Goal: Navigation & Orientation: Find specific page/section

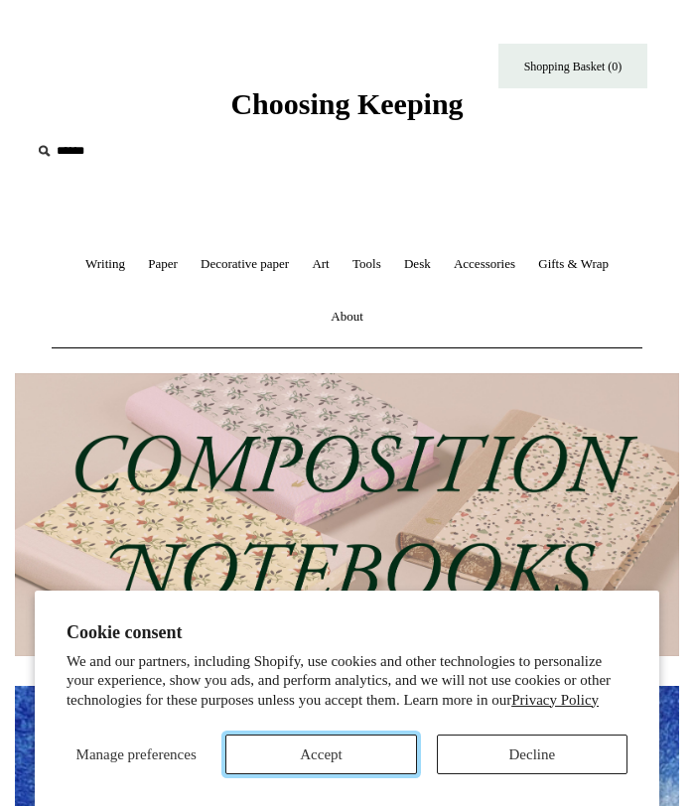
click at [353, 744] on button "Accept" at bounding box center [320, 754] width 191 height 40
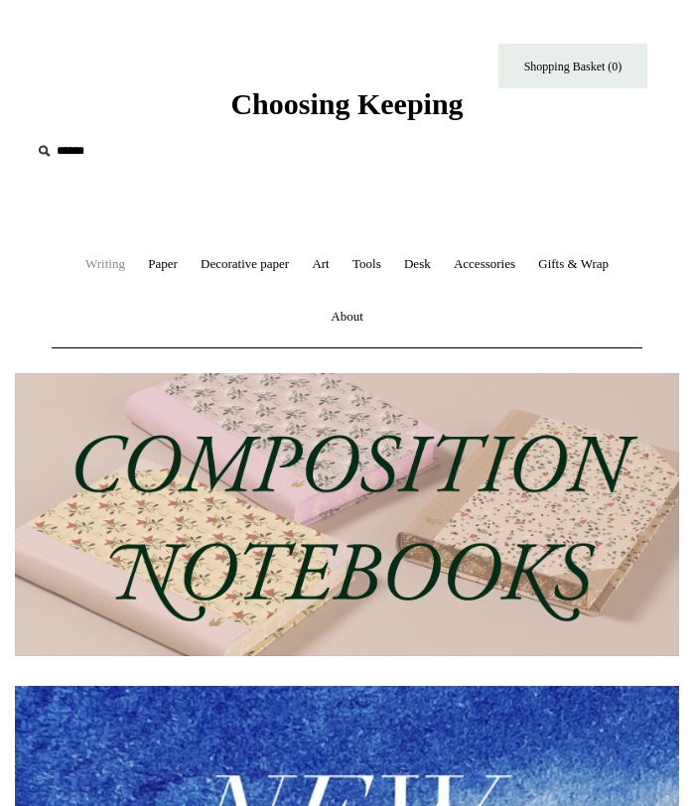
click at [92, 262] on link "Writing +" at bounding box center [105, 264] width 60 height 53
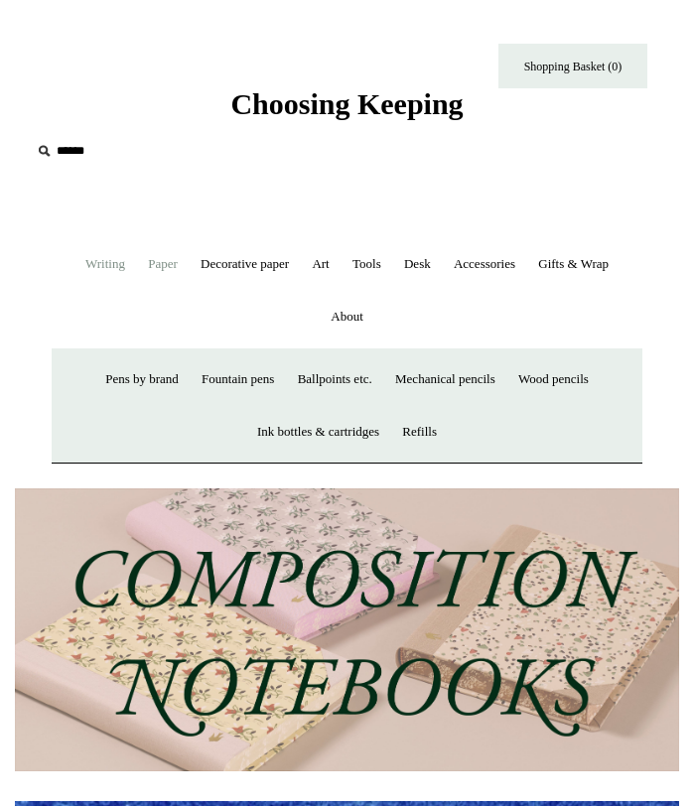
click at [155, 252] on link "Paper +" at bounding box center [163, 264] width 50 height 53
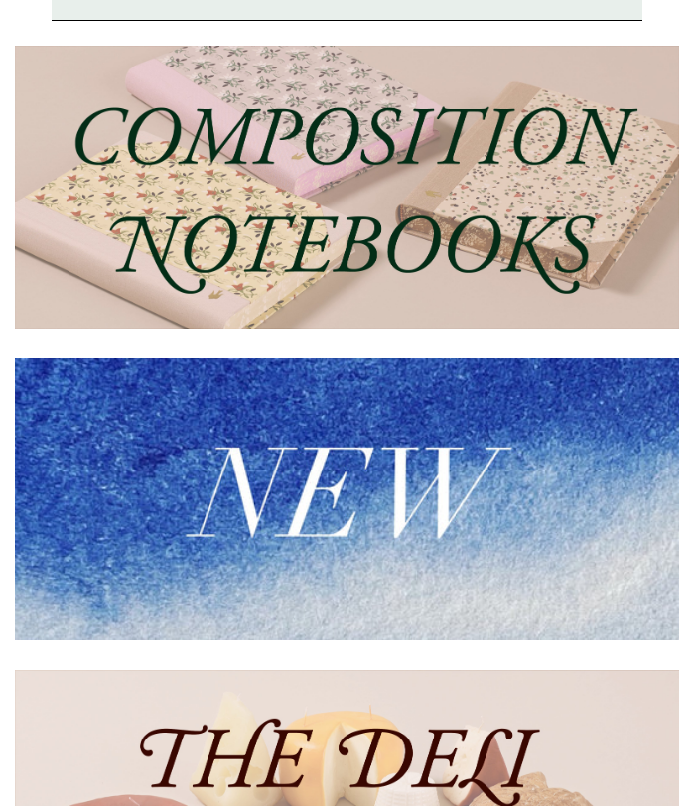
scroll to position [397, 0]
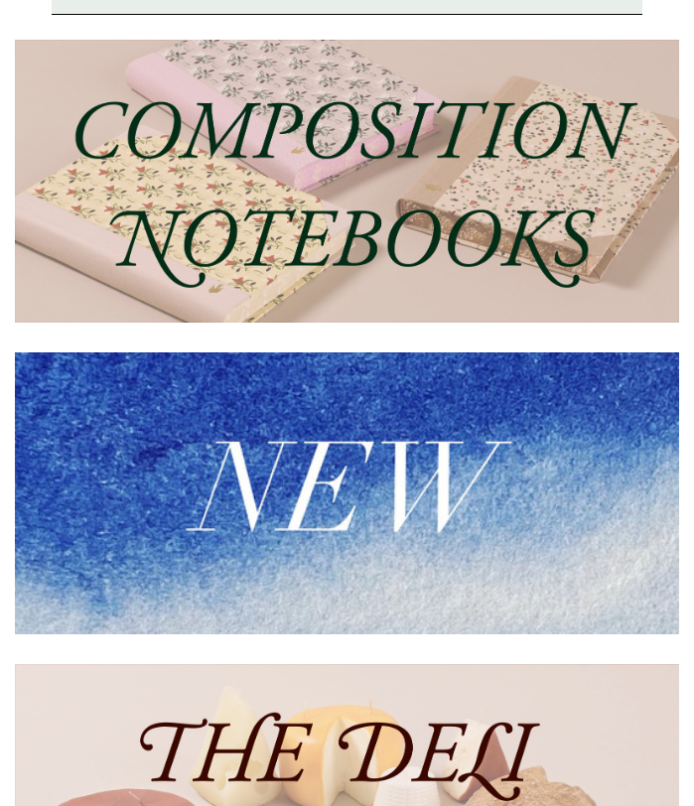
click at [194, 299] on img at bounding box center [347, 181] width 664 height 283
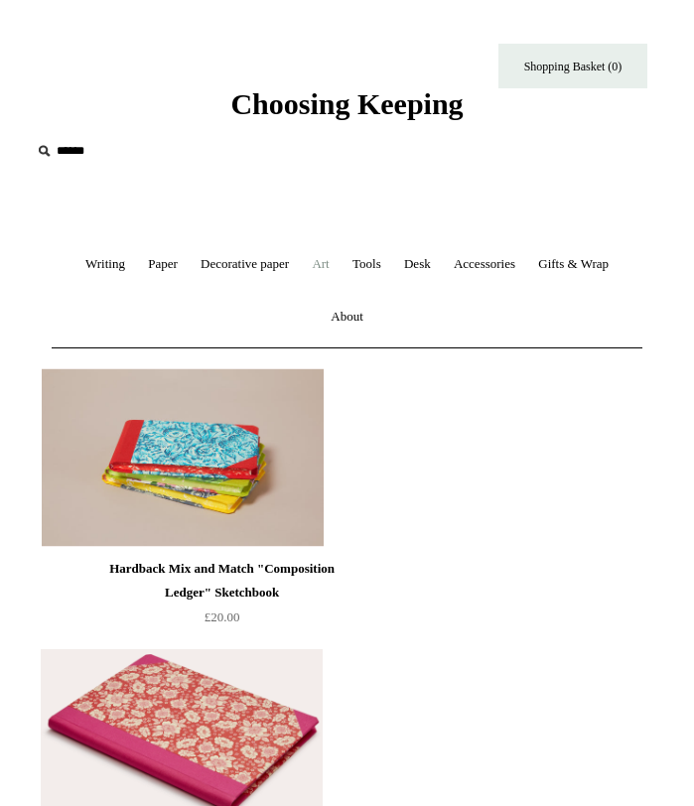
click at [330, 263] on link "Art +" at bounding box center [320, 264] width 37 height 53
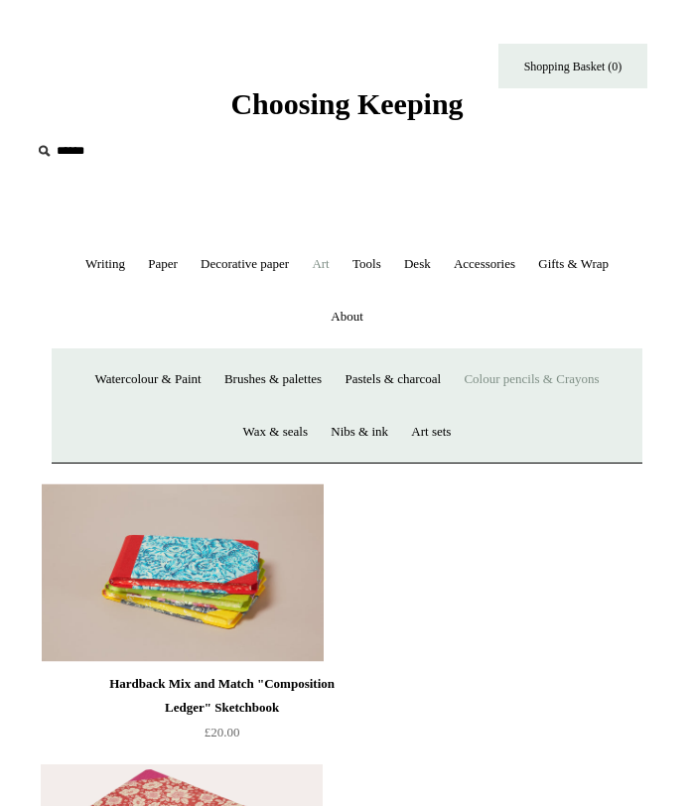
click at [579, 388] on link "Colour pencils & Crayons" at bounding box center [531, 379] width 155 height 53
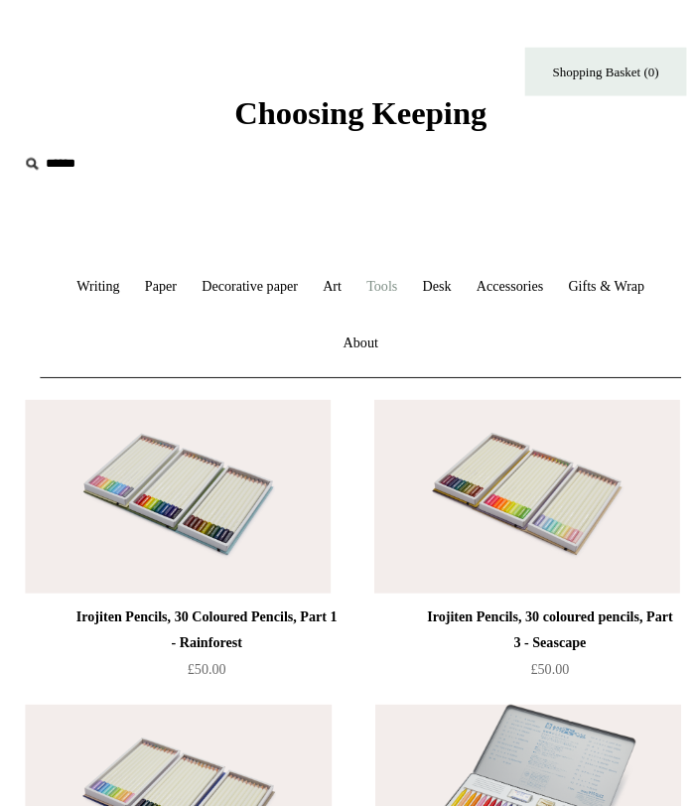
click at [372, 263] on link "Tools +" at bounding box center [366, 264] width 49 height 53
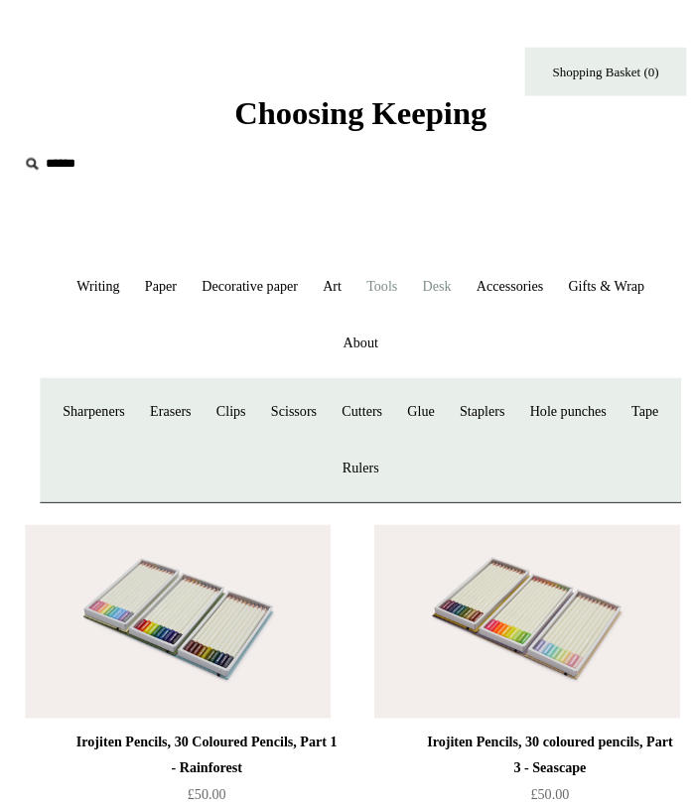
click at [416, 261] on link "Desk +" at bounding box center [417, 264] width 47 height 53
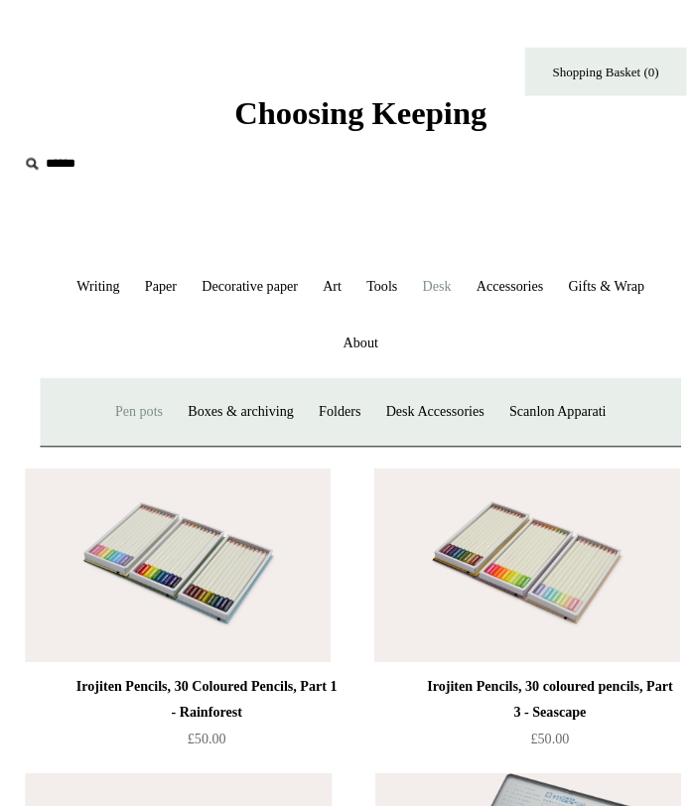
click at [141, 374] on link "Pen pots" at bounding box center [143, 379] width 64 height 53
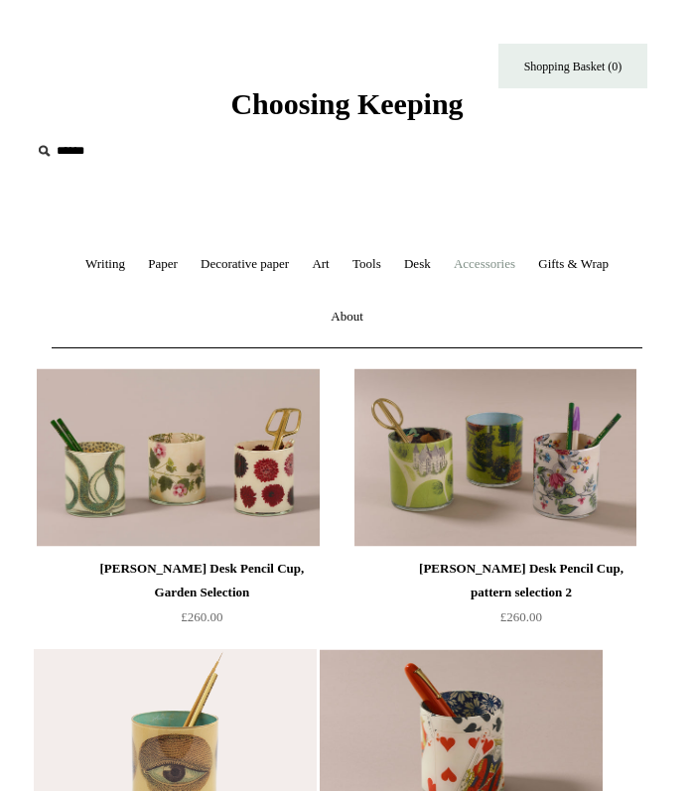
click at [499, 270] on link "Accessories +" at bounding box center [484, 264] width 81 height 53
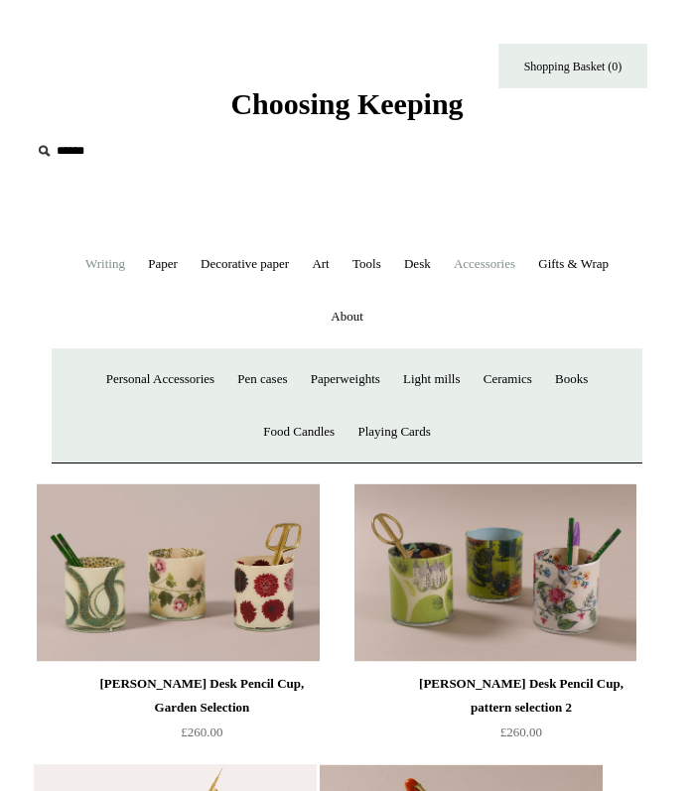
click at [114, 260] on link "Writing +" at bounding box center [105, 264] width 60 height 53
click at [161, 265] on link "Paper +" at bounding box center [163, 264] width 50 height 53
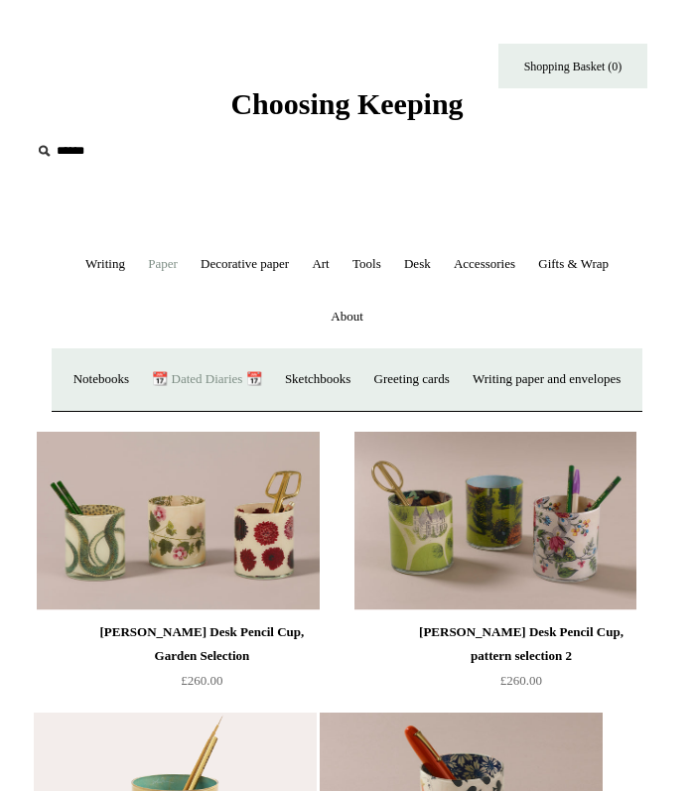
click at [271, 376] on link "📆 Dated Diaries 📆" at bounding box center [206, 379] width 129 height 53
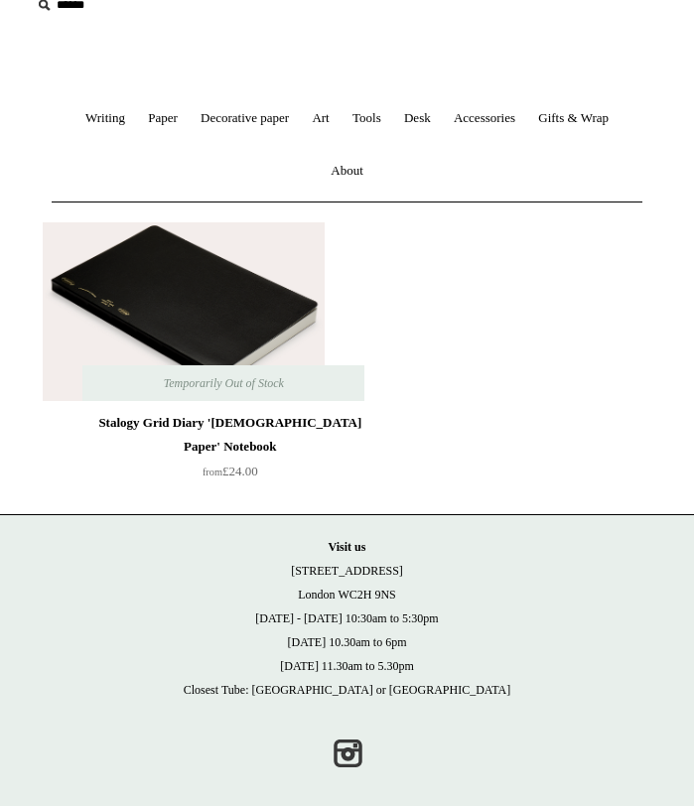
scroll to position [144, 0]
